Goal: Task Accomplishment & Management: Manage account settings

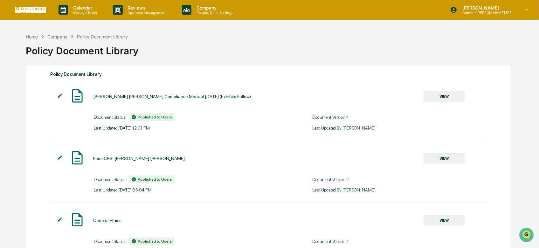
click at [87, 21] on div "Calendar Manage Tasks Reviews Approval Management Company People, Data, Setting…" at bounding box center [269, 214] width 539 height 429
click at [84, 13] on p "Manage Tasks" at bounding box center [84, 12] width 32 height 4
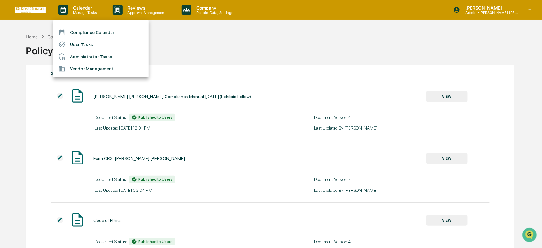
click at [90, 45] on li "User Tasks" at bounding box center [100, 44] width 95 height 12
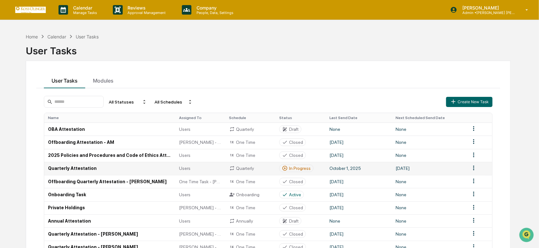
click at [213, 170] on div "Users" at bounding box center [200, 168] width 43 height 5
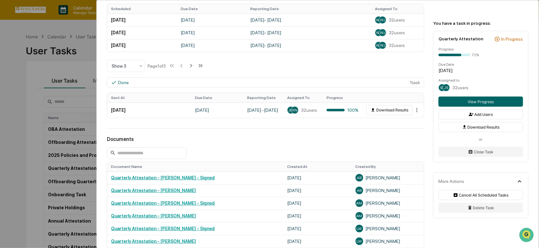
scroll to position [318, 0]
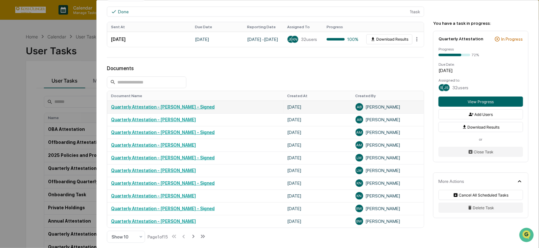
click at [153, 109] on link "Quarterly Attestation - [PERSON_NAME] - Signed" at bounding box center [163, 107] width 104 height 5
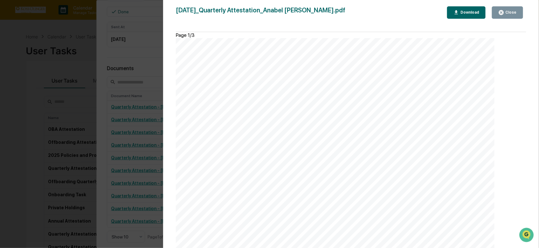
scroll to position [447, 0]
click at [56, 71] on div "Version History [DATE] 04:59 PM [PERSON_NAME] [DATE]_Quarterly Attestation_Anab…" at bounding box center [269, 124] width 539 height 248
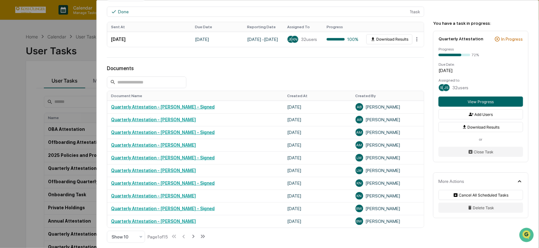
click at [56, 71] on div "User Tasks Quarterly Attestation Quarterly Attestation Active No description De…" at bounding box center [269, 124] width 539 height 248
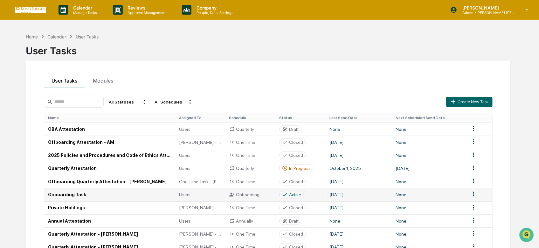
scroll to position [40, 0]
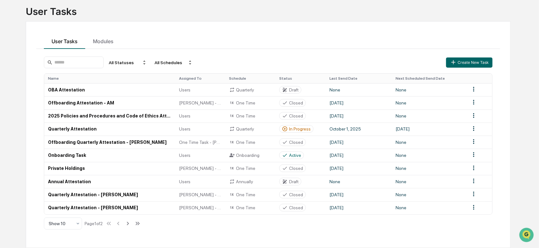
click at [195, 32] on div "User Tasks Modules" at bounding box center [268, 40] width 464 height 17
